Goal: Navigation & Orientation: Understand site structure

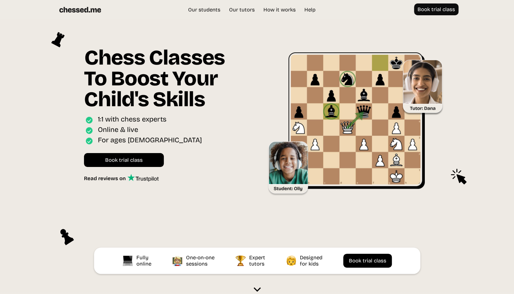
click at [74, 8] on img at bounding box center [80, 9] width 42 height 12
click at [196, 8] on link "Our students" at bounding box center [204, 9] width 40 height 7
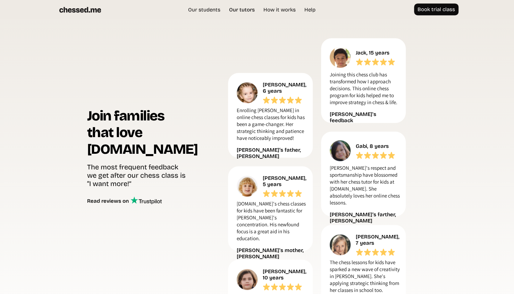
click at [243, 8] on link "Our tutors" at bounding box center [242, 9] width 33 height 7
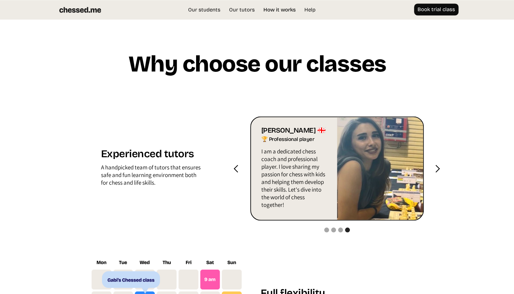
click at [274, 9] on link "How it works" at bounding box center [279, 9] width 39 height 7
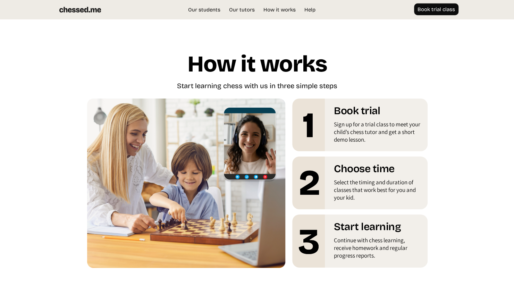
scroll to position [1180, 0]
click at [310, 11] on link "Help" at bounding box center [310, 9] width 18 height 7
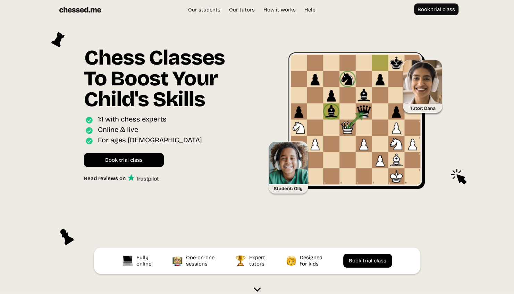
click at [260, 291] on img at bounding box center [257, 289] width 7 height 7
click at [204, 14] on div "Our students Our tutors Price How it works Help Book trial class UK EU US Book …" at bounding box center [257, 9] width 417 height 12
click at [199, 7] on link "Our students" at bounding box center [204, 9] width 40 height 7
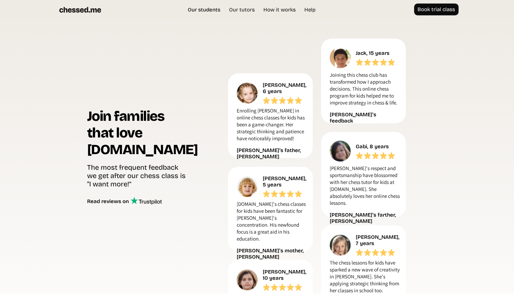
scroll to position [293, 0]
click at [199, 7] on link "Our students" at bounding box center [204, 9] width 40 height 7
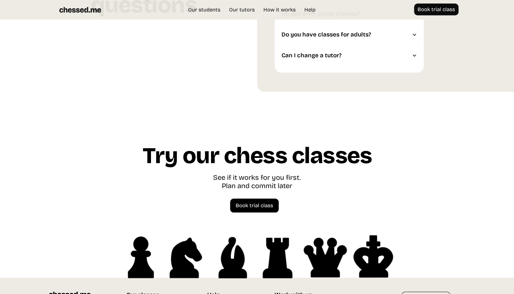
scroll to position [1937, 0]
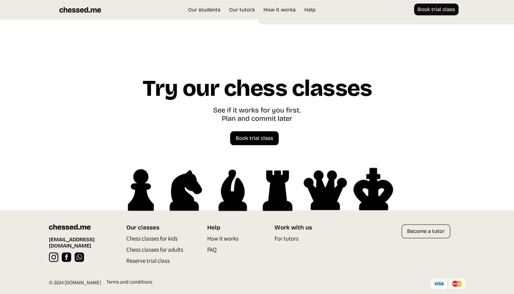
click at [158, 239] on p "Chess classes for kids" at bounding box center [151, 240] width 51 height 11
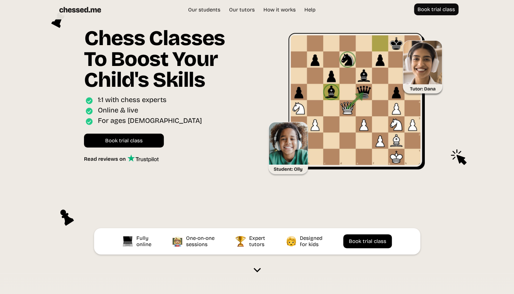
scroll to position [19, 0]
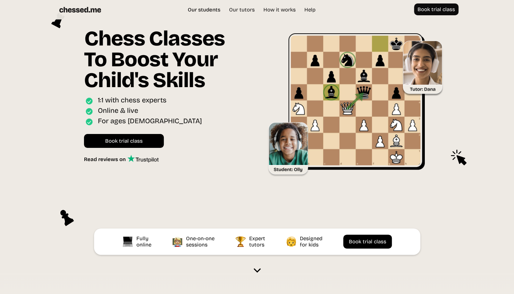
click at [199, 9] on link "Our students" at bounding box center [204, 9] width 40 height 7
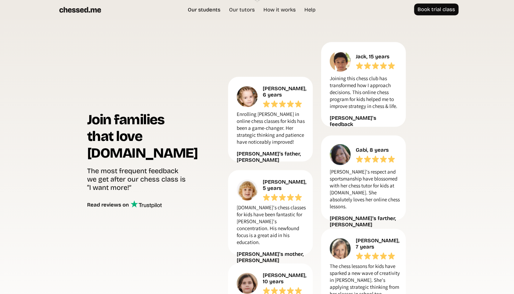
scroll to position [293, 0]
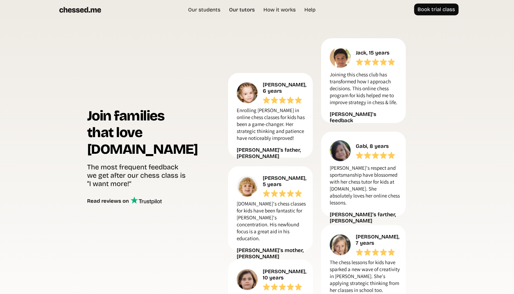
click at [240, 8] on link "Our tutors" at bounding box center [242, 9] width 33 height 7
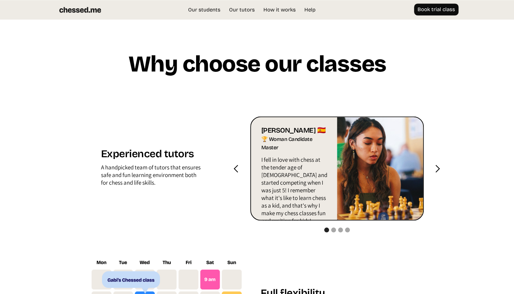
click at [73, 8] on img at bounding box center [80, 9] width 42 height 12
